Goal: Transaction & Acquisition: Obtain resource

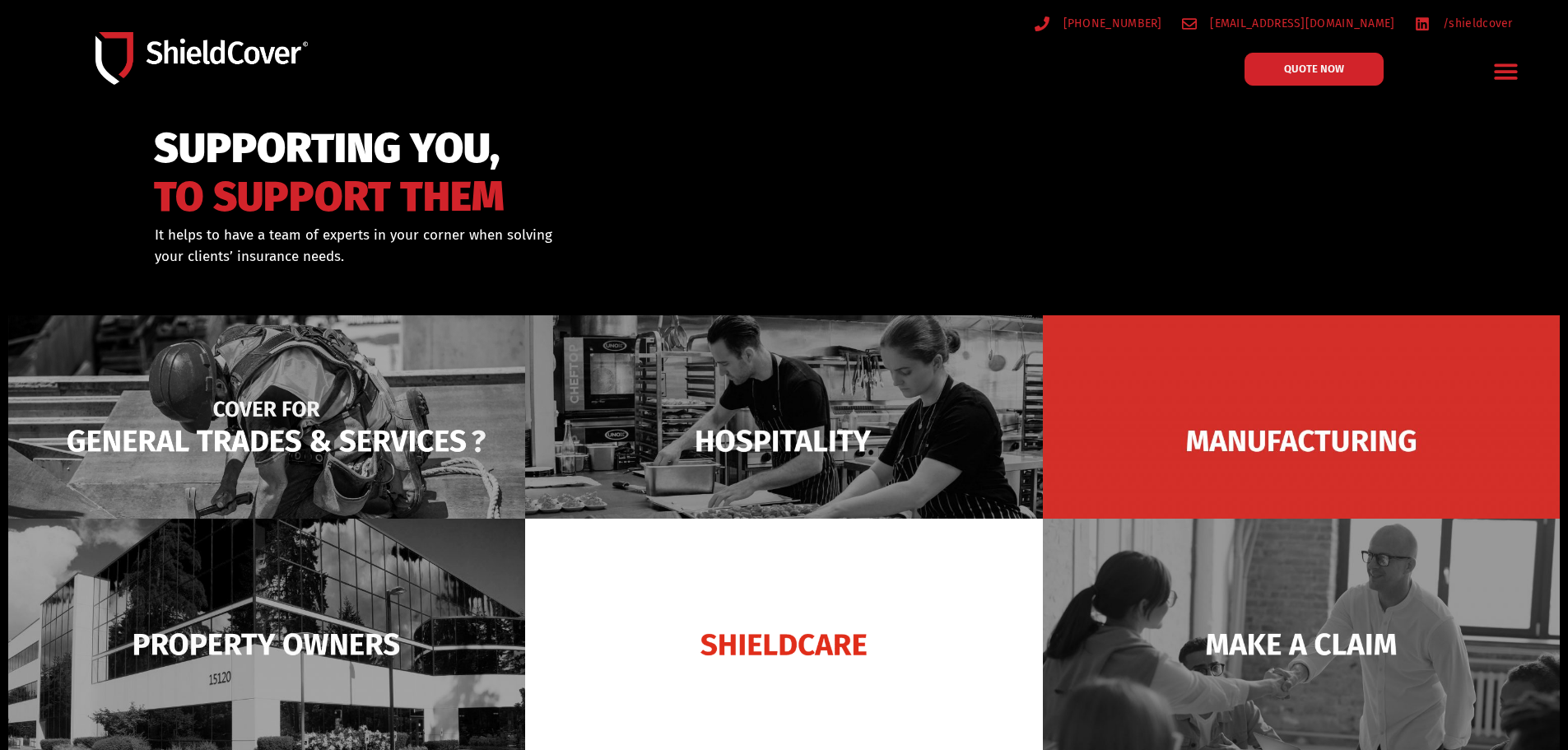
click at [373, 426] on img at bounding box center [266, 440] width 517 height 251
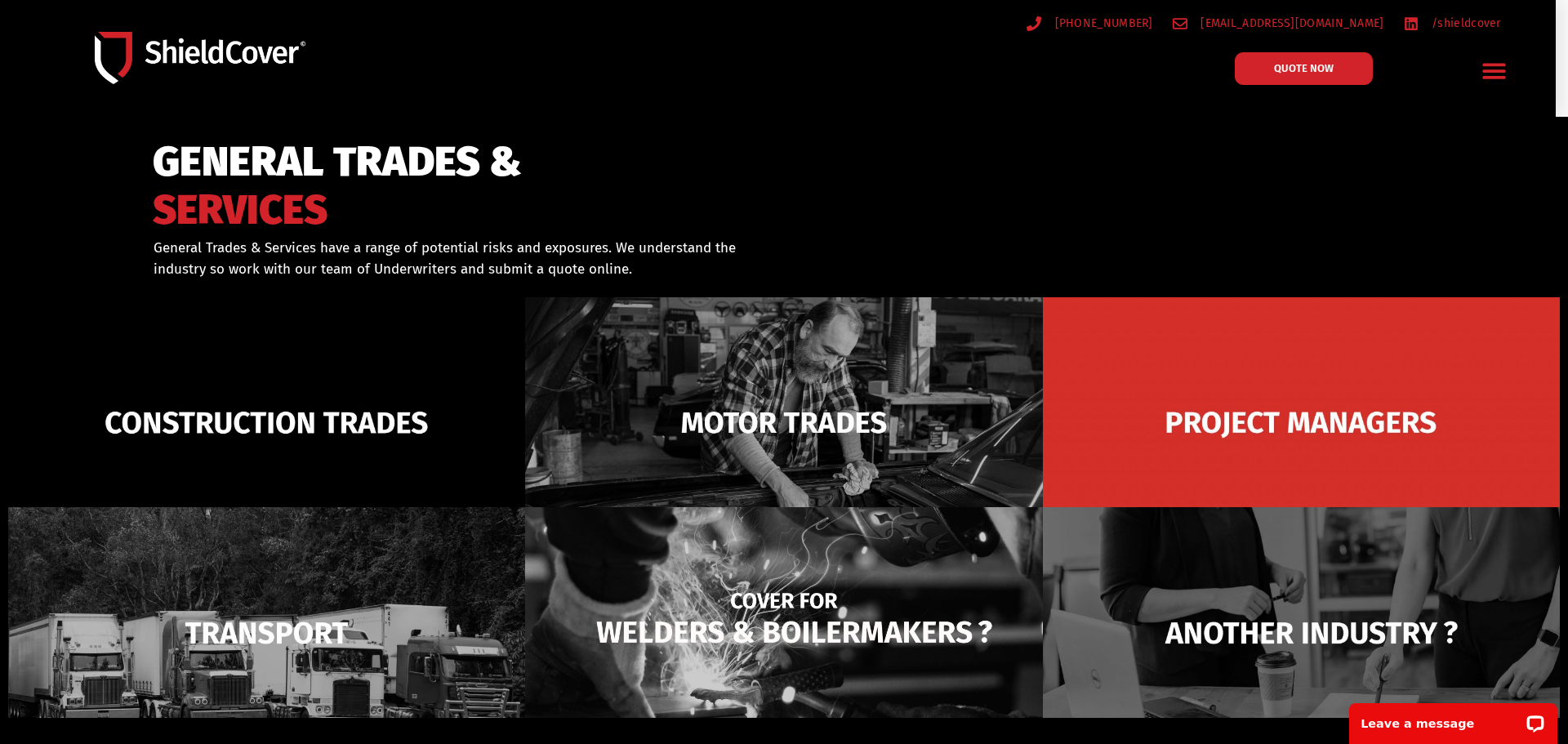
click at [747, 650] on img at bounding box center [784, 632] width 517 height 250
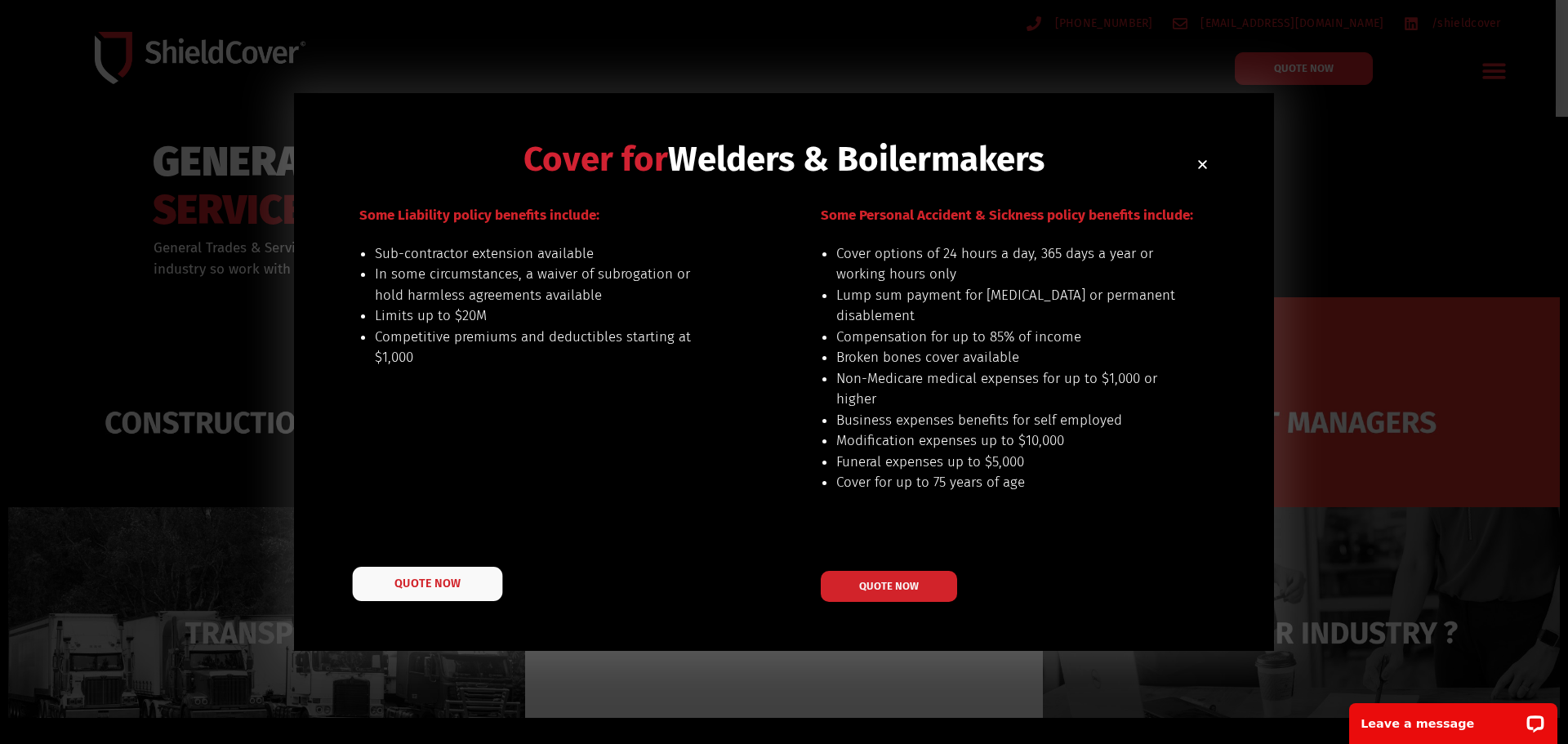
click at [435, 591] on link "QUOTE NOW" at bounding box center [428, 583] width 150 height 35
